Goal: Information Seeking & Learning: Learn about a topic

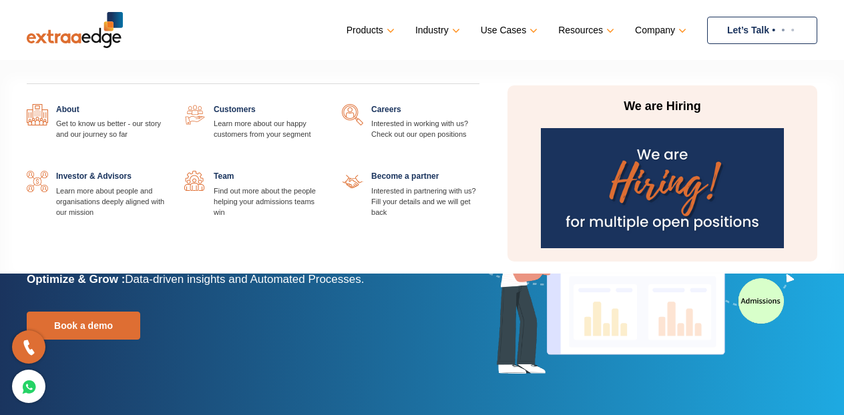
click at [655, 29] on link "Company" at bounding box center [659, 30] width 49 height 19
click at [164, 104] on link at bounding box center [164, 104] width 0 height 0
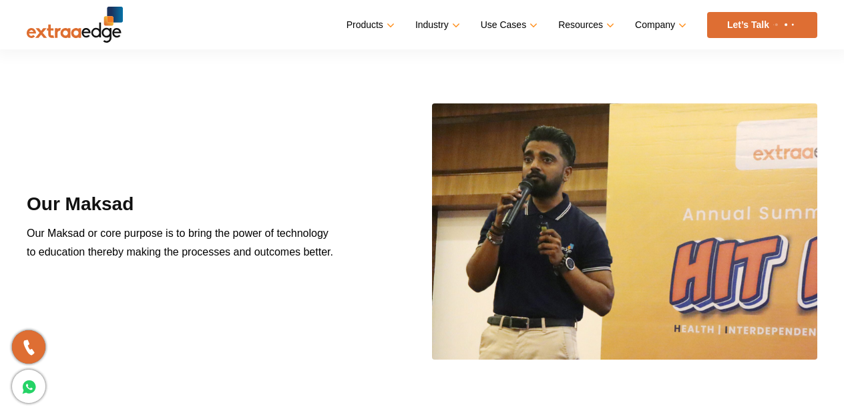
scroll to position [1040, 0]
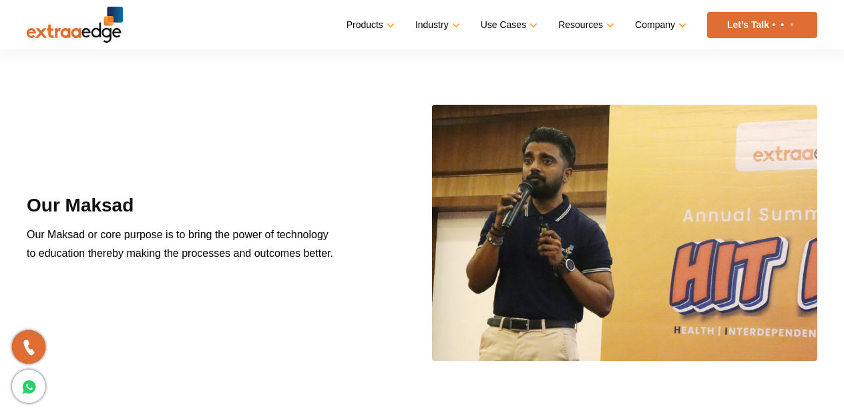
click at [339, 252] on div "Our Maksad Our Maksad or core purpose is to bring the power of technology to ed…" at bounding box center [211, 232] width 389 height 81
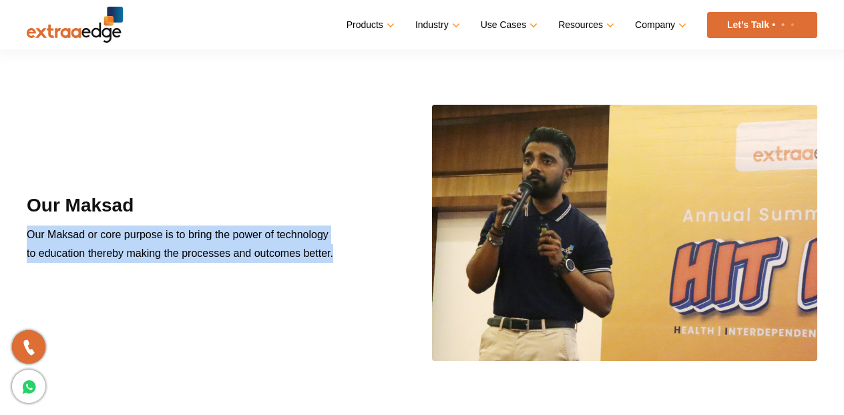
drag, startPoint x: 339, startPoint y: 252, endPoint x: 11, endPoint y: 234, distance: 328.4
click at [11, 234] on div "Our Maksad Our Maksad or core purpose is to bring the power of technology to ed…" at bounding box center [422, 392] width 844 height 574
copy div "Our Maksad or core purpose is to bring the power of technology to education the…"
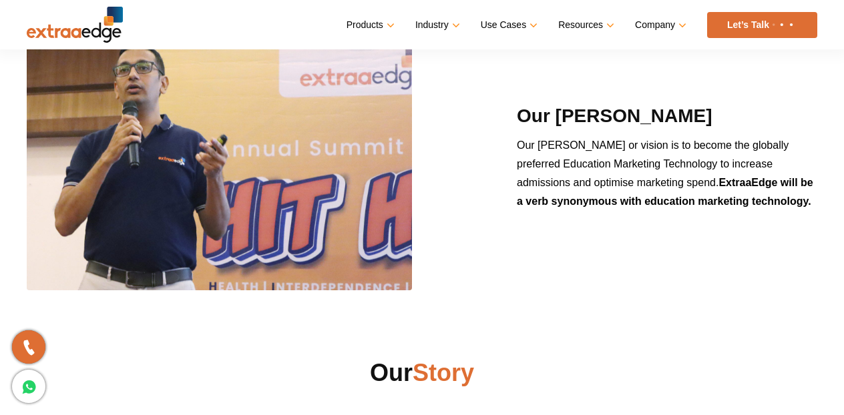
scroll to position [1427, 0]
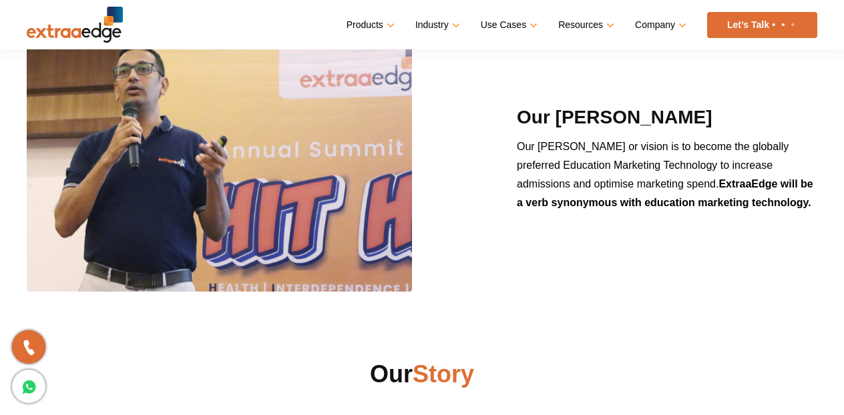
click at [789, 202] on p "Our [PERSON_NAME] or vision is to become the globally preferred Education Marke…" at bounding box center [667, 180] width 301 height 85
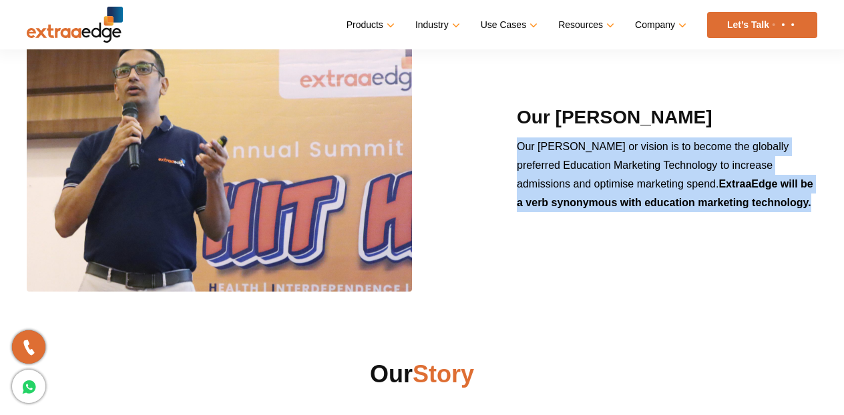
drag, startPoint x: 789, startPoint y: 202, endPoint x: 524, endPoint y: 146, distance: 271.0
click at [524, 146] on p "Our [PERSON_NAME] or vision is to become the globally preferred Education Marke…" at bounding box center [667, 180] width 301 height 85
copy div "Our [PERSON_NAME] or vision is to become the globally preferred Education Marke…"
